Goal: Task Accomplishment & Management: Complete application form

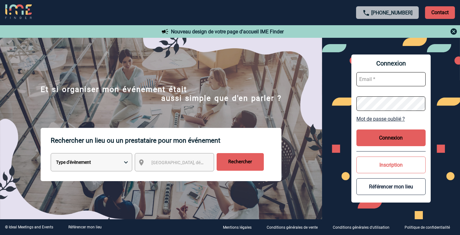
type input "[EMAIL_ADDRESS][DOMAIN_NAME]"
click at [401, 135] on button "Connexion" at bounding box center [390, 137] width 69 height 17
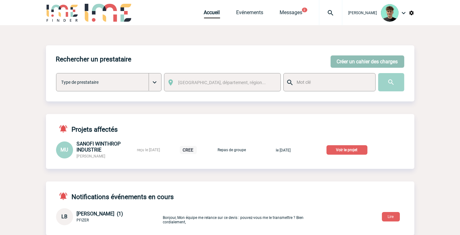
click at [346, 61] on button "Créer un cahier des charges" at bounding box center [368, 61] width 74 height 12
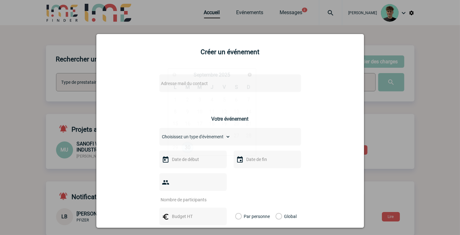
click at [184, 162] on input "text" at bounding box center [192, 159] width 43 height 8
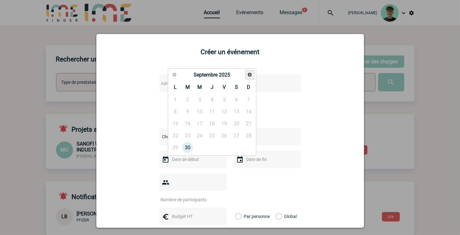
click at [246, 78] on link "Suivant" at bounding box center [250, 75] width 10 height 10
click at [214, 151] on link "29" at bounding box center [212, 147] width 12 height 11
type input "29-01-2026"
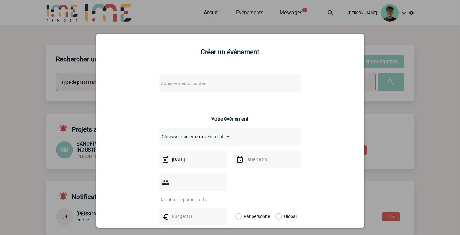
click at [247, 77] on div "Adresse mail du contact" at bounding box center [230, 83] width 142 height 18
click at [256, 83] on span "Adresse mail du contact" at bounding box center [214, 83] width 110 height 9
drag, startPoint x: 201, startPoint y: 96, endPoint x: 99, endPoint y: 105, distance: 102.1
click at [108, 105] on body "Victor KALB Accueil Evénements" at bounding box center [230, 165] width 460 height 331
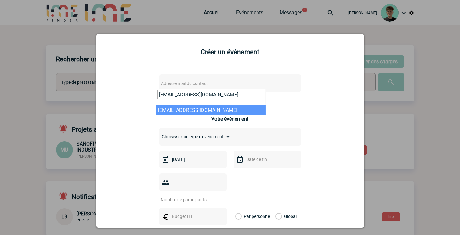
type input "manon.ublet@sanofi.com"
select select "132173"
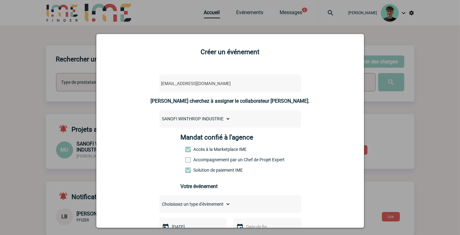
click at [213, 161] on label "Accompagnement par un Chef de Projet Expert" at bounding box center [199, 159] width 28 height 5
click at [0, 0] on input "Accompagnement par un Chef de Projet Expert" at bounding box center [0, 0] width 0 height 0
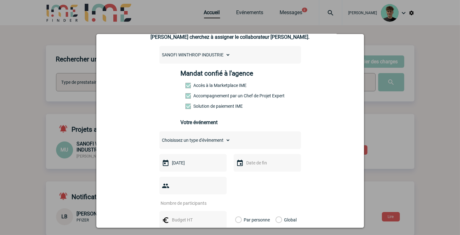
scroll to position [70, 0]
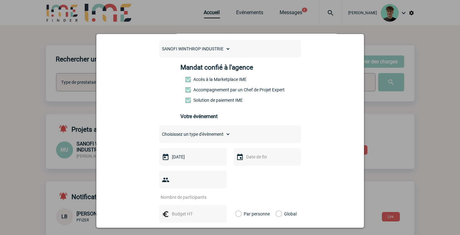
click at [206, 139] on select "Choisissez un type d'évènement Séminaire avec nuitée Séminaire sans nuitée Repa…" at bounding box center [194, 134] width 71 height 9
select select "3"
click at [159, 134] on select "Choisissez un type d'évènement Séminaire avec nuitée Séminaire sans nuitée Repa…" at bounding box center [194, 134] width 71 height 9
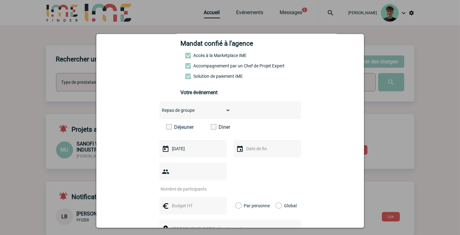
scroll to position [105, 0]
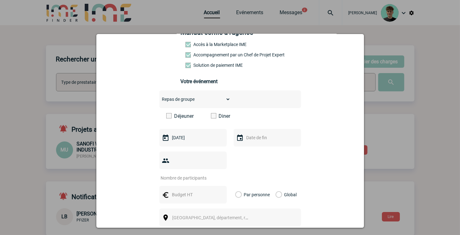
click at [218, 119] on label "Diner" at bounding box center [229, 116] width 36 height 6
click at [0, 0] on input "Diner" at bounding box center [0, 0] width 0 height 0
click at [202, 174] on input "number" at bounding box center [188, 178] width 59 height 8
type input "30"
click at [265, 140] on input "text" at bounding box center [266, 138] width 43 height 8
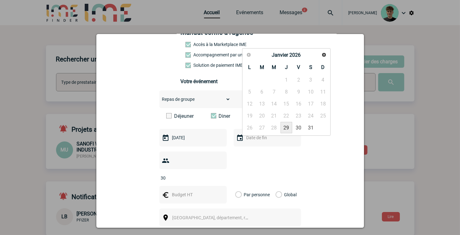
click at [288, 127] on link "29" at bounding box center [287, 127] width 12 height 11
type input "29-01-2026"
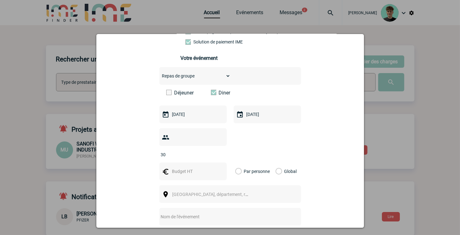
scroll to position [140, 0]
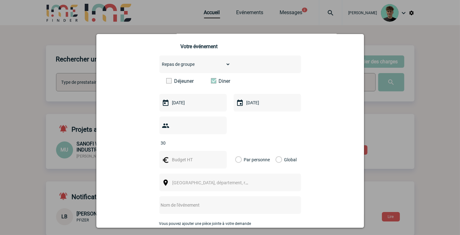
click at [189, 156] on input "text" at bounding box center [192, 160] width 43 height 8
type input "2100"
click at [276, 152] on label "Global" at bounding box center [278, 160] width 4 height 18
click at [0, 0] on input "Global" at bounding box center [0, 0] width 0 height 0
click at [253, 173] on div "[GEOGRAPHIC_DATA], département, région..." at bounding box center [230, 182] width 142 height 18
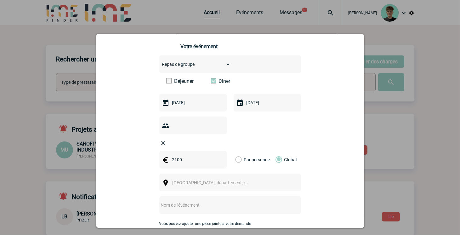
click at [247, 178] on span "[GEOGRAPHIC_DATA], département, région..." at bounding box center [213, 182] width 87 height 9
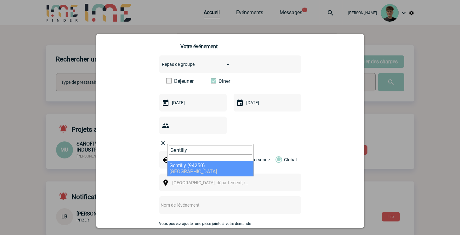
type input "Gentilly"
select select "1096"
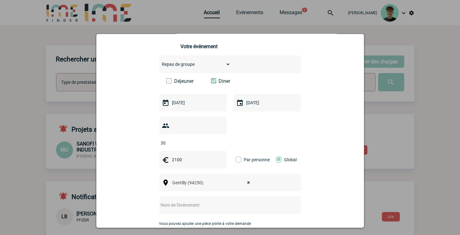
click at [208, 201] on input "text" at bounding box center [221, 205] width 125 height 8
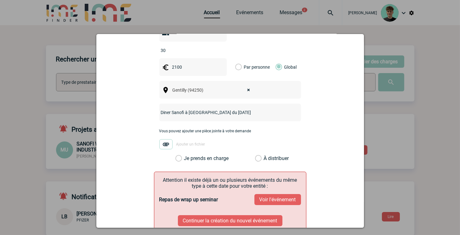
scroll to position [245, 0]
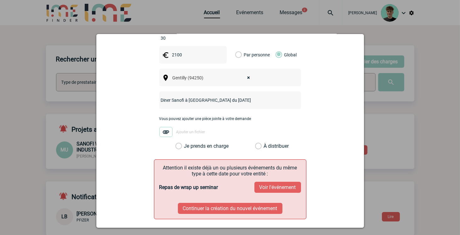
type input "Diner Sanofi à Gentilly du 29.01.2026"
click at [178, 143] on label "Je prends en charge" at bounding box center [180, 146] width 11 height 6
click at [0, 0] on input "Je prends en charge" at bounding box center [0, 0] width 0 height 0
click at [267, 182] on button "Voir l'événement" at bounding box center [277, 187] width 47 height 11
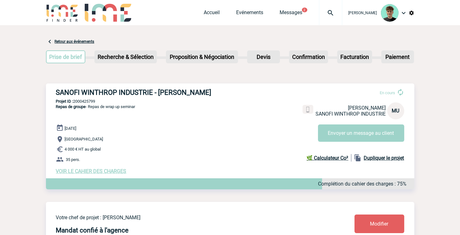
click at [94, 169] on span "VOIR LE CAHIER DES CHARGES" at bounding box center [91, 171] width 71 height 6
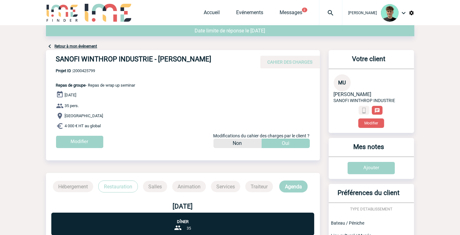
click at [73, 59] on h4 "SANOFI WINTHROP INDUSTRIE - Manon UBLET" at bounding box center [150, 60] width 189 height 11
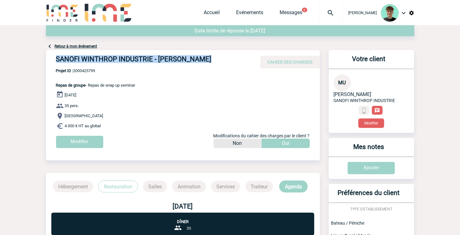
drag, startPoint x: 73, startPoint y: 59, endPoint x: 200, endPoint y: 59, distance: 126.9
click at [200, 59] on h4 "SANOFI WINTHROP INDUSTRIE - Manon UBLET" at bounding box center [150, 60] width 189 height 11
copy div "SANOFI WINTHROP INDUSTRIE - Manon UBLET"
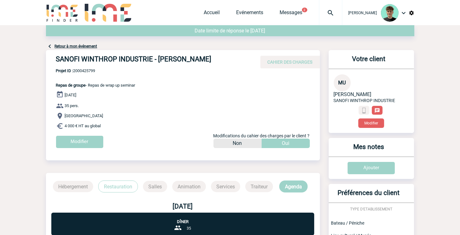
click at [90, 71] on span "Projet ID : 2000425799" at bounding box center [95, 70] width 79 height 5
copy span "2000425799"
drag, startPoint x: 55, startPoint y: 85, endPoint x: 118, endPoint y: 128, distance: 75.5
click at [118, 128] on div "SANOFI WINTHROP INDUSTRIE - Manon UBLET CAHIER DES CHARGES SANOFI WINTHROP INDU…" at bounding box center [183, 101] width 274 height 103
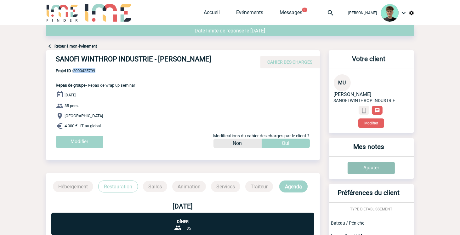
copy div "Repas de groupe - Repas de wrap up seminar 29 Janvier 2026 35 pers. Paris 4 000…"
